Goal: Navigation & Orientation: Go to known website

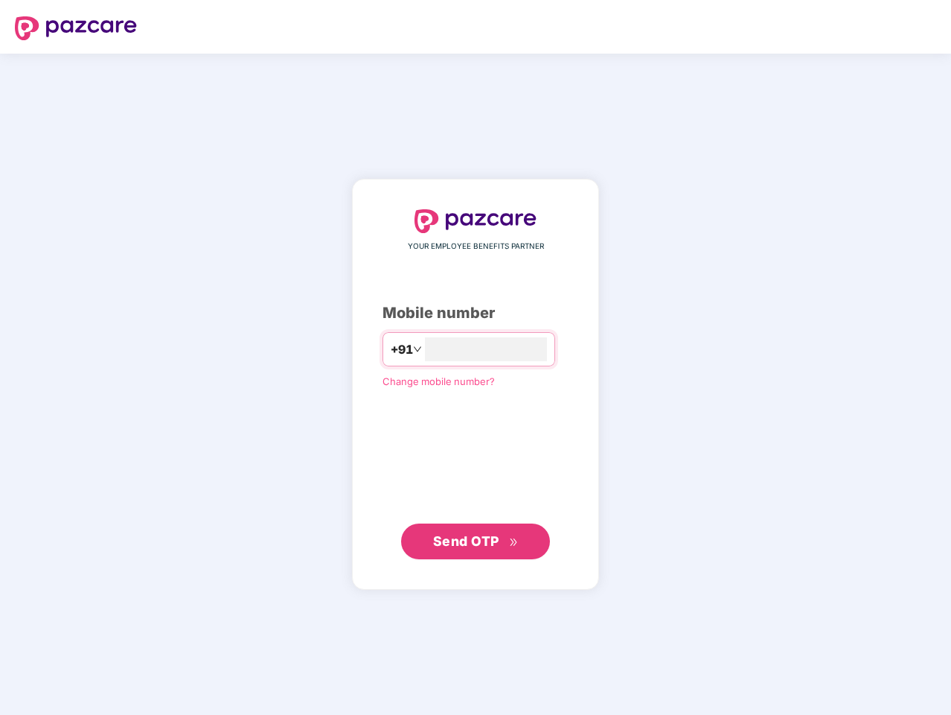
click at [476, 357] on input "number" at bounding box center [486, 349] width 122 height 24
click at [76, 28] on img at bounding box center [76, 28] width 122 height 24
click at [391, 349] on span "+91" at bounding box center [402, 349] width 22 height 19
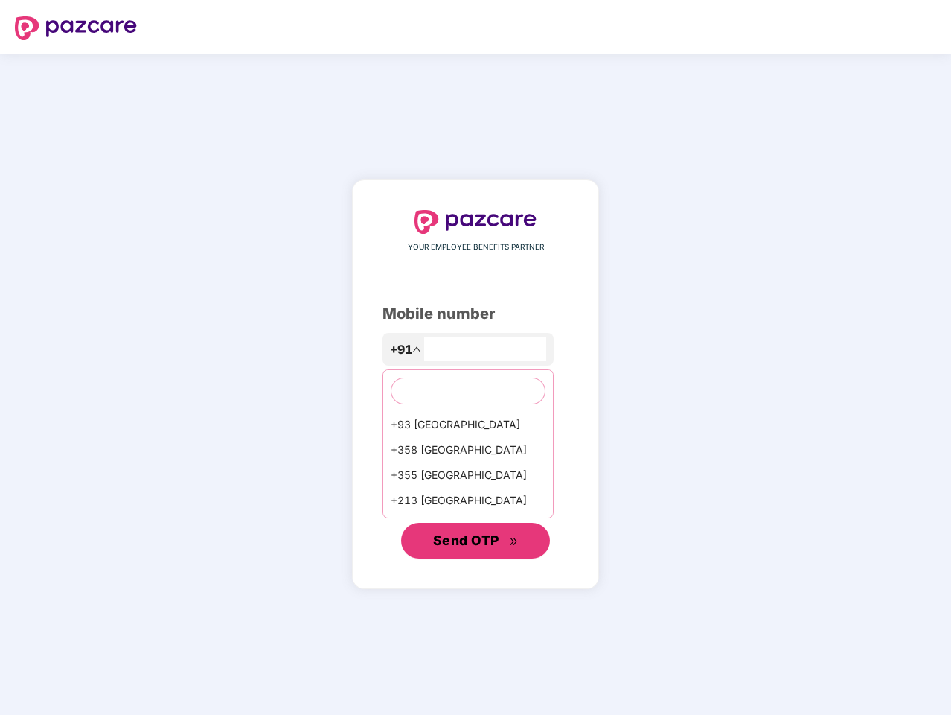
click at [476, 541] on span "Send OTP" at bounding box center [466, 540] width 66 height 16
